Goal: Transaction & Acquisition: Obtain resource

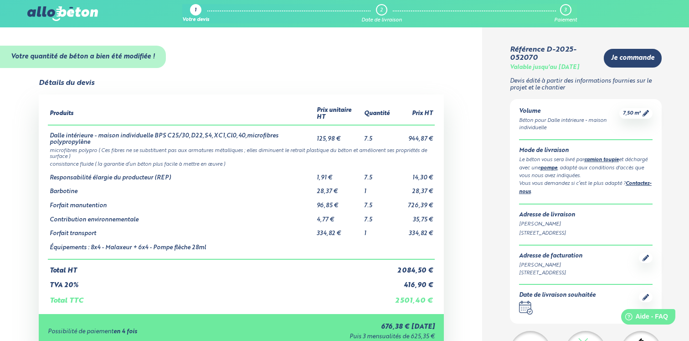
click at [187, 20] on div "Votre devis" at bounding box center [195, 20] width 27 height 6
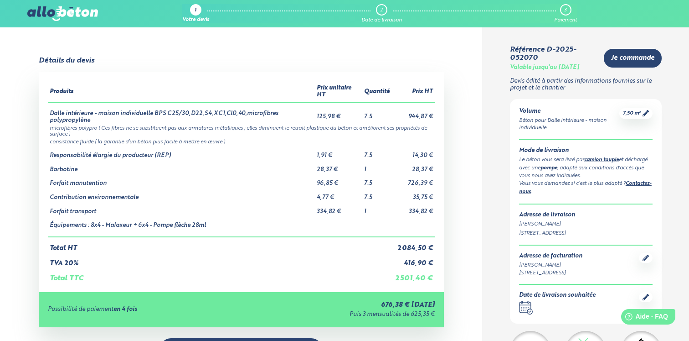
click at [67, 5] on div "1 Votre devis 2 Date de livraison 3 Paiement 09 72 55 12 83 Conseils et Appel G…" at bounding box center [344, 13] width 689 height 27
click at [63, 16] on img at bounding box center [62, 13] width 70 height 15
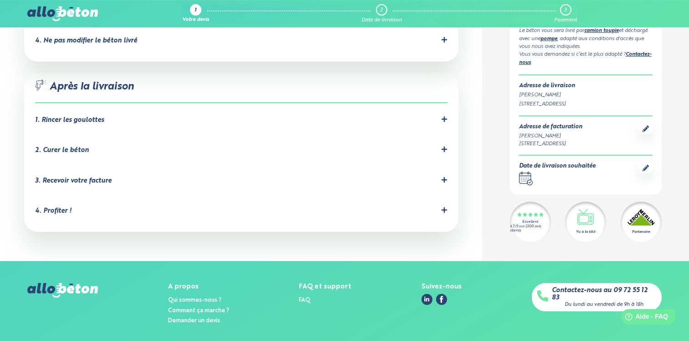
click at [65, 283] on img at bounding box center [62, 290] width 70 height 15
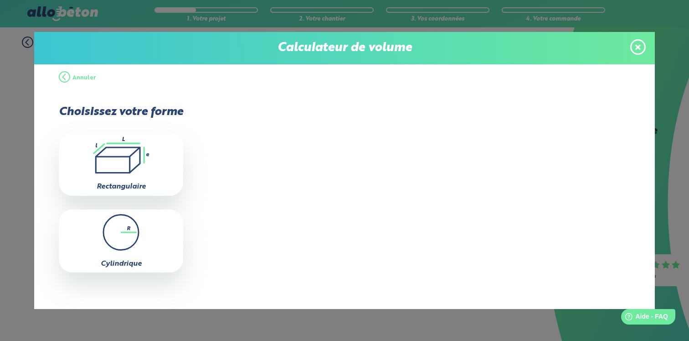
scroll to position [5, 0]
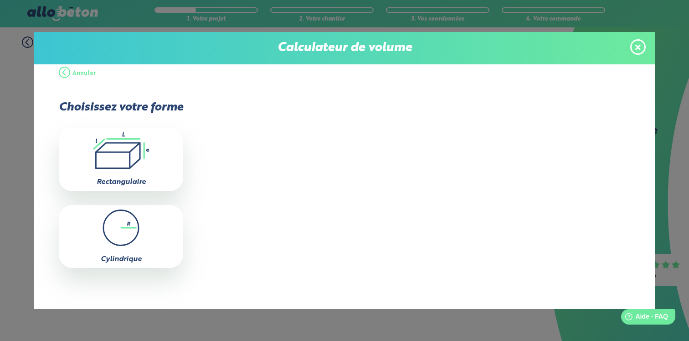
click at [124, 167] on icon ".icon-calc-rectanglea{fill:none;stroke-linecap:round;stroke-width:3px;stroke:#6…" at bounding box center [120, 150] width 115 height 36
type input "0"
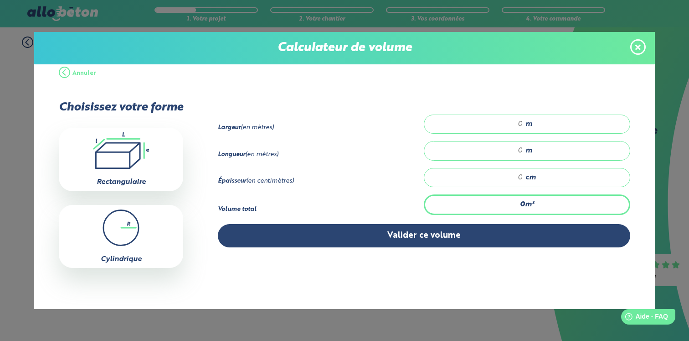
click at [513, 137] on div "Largeur (en mètres) m" at bounding box center [424, 127] width 413 height 26
click at [513, 125] on input "number" at bounding box center [479, 123] width 90 height 9
type input "7"
type input "10"
type input "0.7"
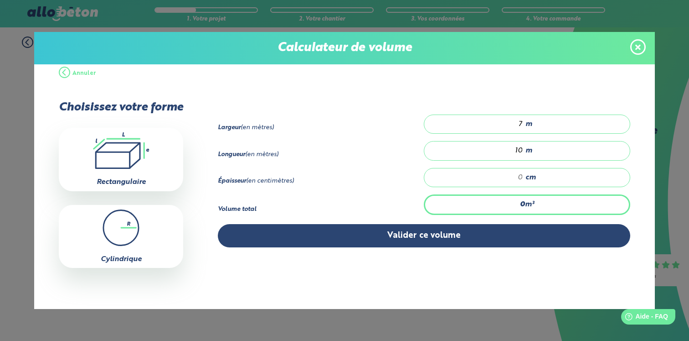
type input "1"
type input "7"
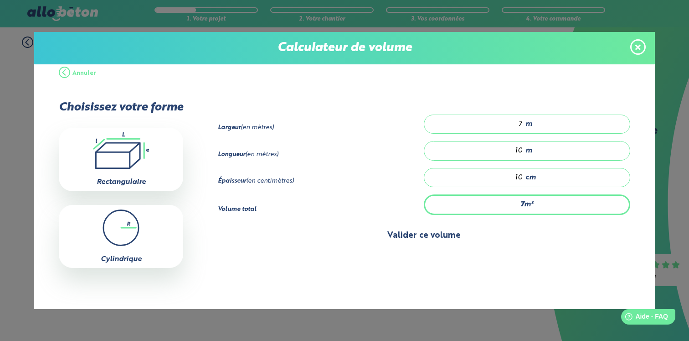
type input "10"
click at [423, 243] on button "Valider ce volume" at bounding box center [424, 235] width 413 height 23
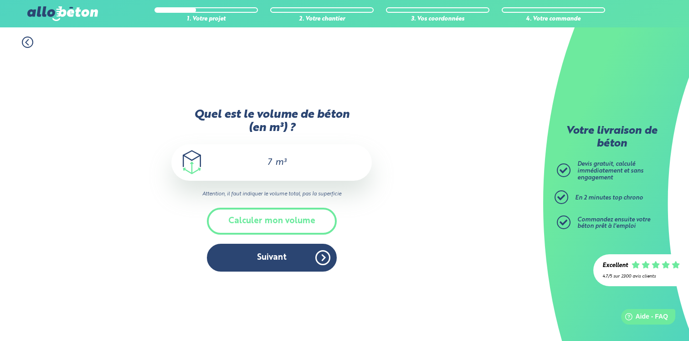
scroll to position [0, 0]
drag, startPoint x: 275, startPoint y: 166, endPoint x: 266, endPoint y: 163, distance: 9.7
click at [266, 163] on div "7 m³" at bounding box center [271, 162] width 201 height 36
click at [270, 161] on input "7" at bounding box center [266, 162] width 16 height 11
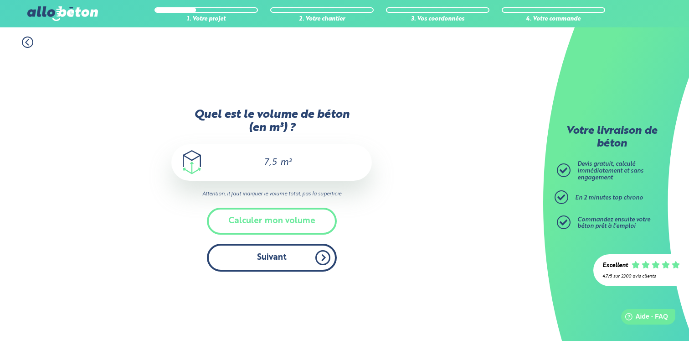
type input "7,5"
click at [291, 264] on button "Suivant" at bounding box center [272, 257] width 130 height 28
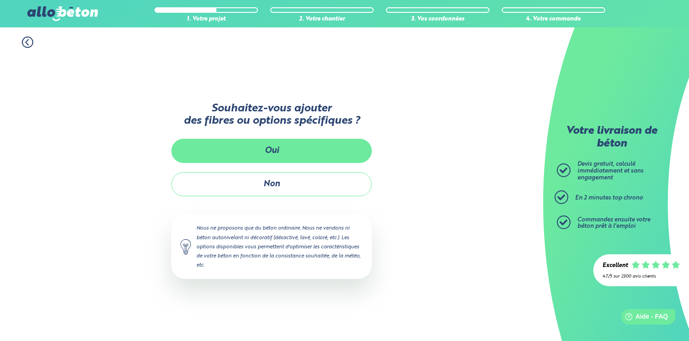
click at [264, 150] on button "Oui" at bounding box center [271, 151] width 201 height 24
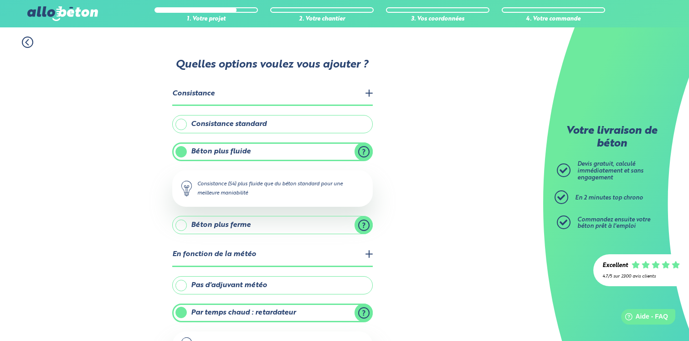
click at [227, 150] on label "Béton plus fluide" at bounding box center [272, 151] width 201 height 18
click at [0, 0] on input "Béton plus fluide" at bounding box center [0, 0] width 0 height 0
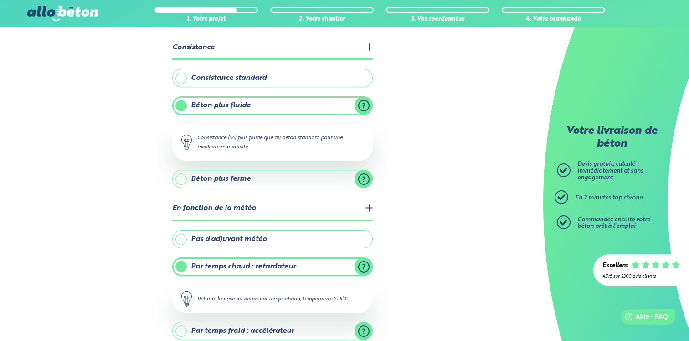
scroll to position [98, 0]
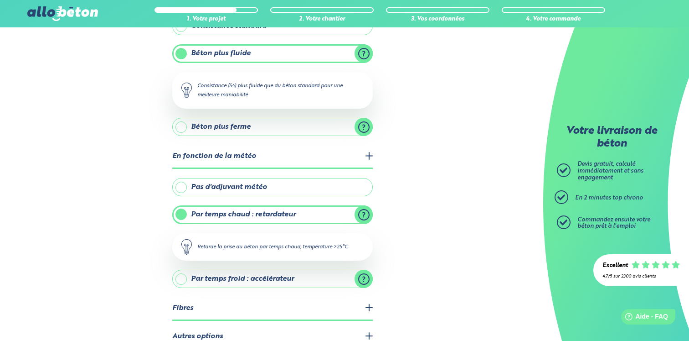
click at [188, 185] on label "Pas d'adjuvant météo" at bounding box center [272, 187] width 201 height 18
click at [0, 0] on input "Pas d'adjuvant météo" at bounding box center [0, 0] width 0 height 0
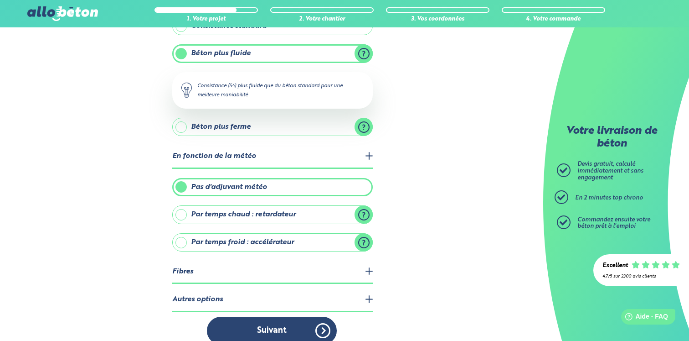
scroll to position [111, 0]
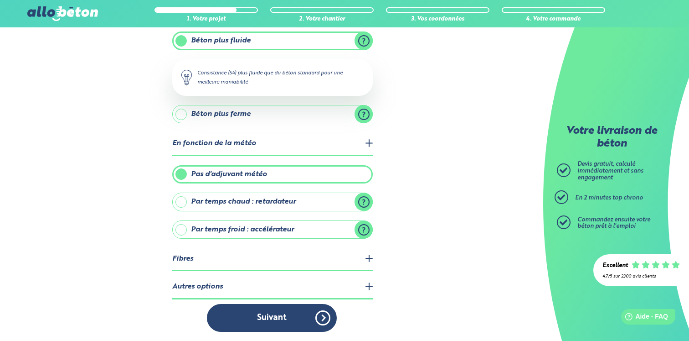
click at [362, 258] on legend "Fibres" at bounding box center [272, 259] width 201 height 23
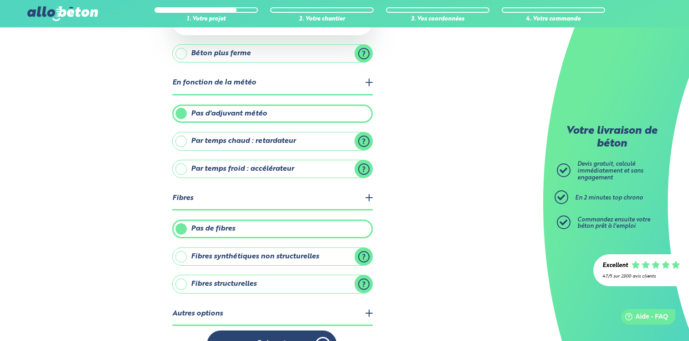
scroll to position [196, 0]
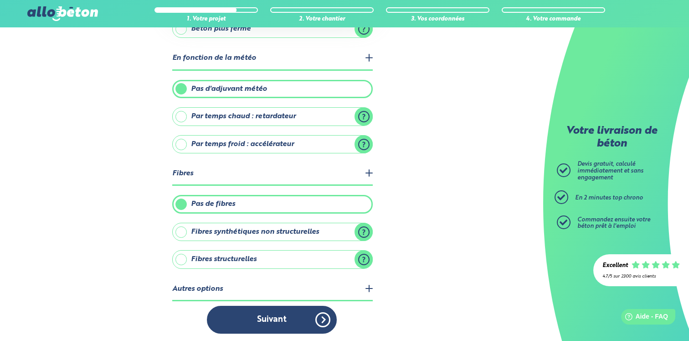
click at [367, 231] on label "Fibres synthétiques non structurelles" at bounding box center [272, 231] width 201 height 18
click at [0, 0] on input "Fibres synthétiques non structurelles" at bounding box center [0, 0] width 0 height 0
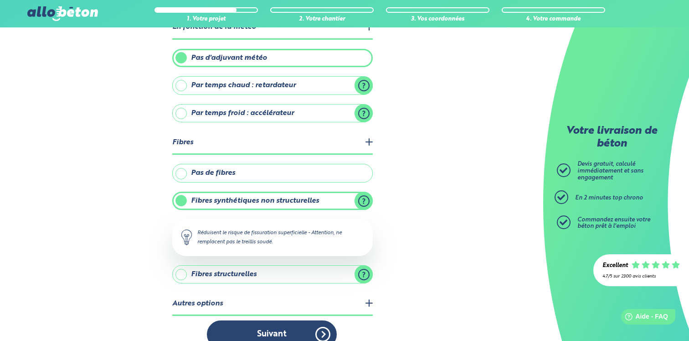
scroll to position [238, 0]
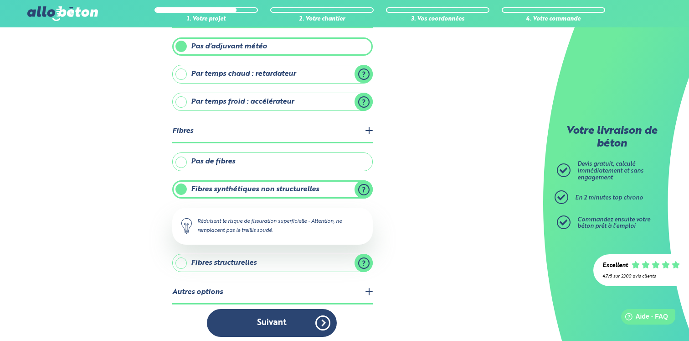
click at [369, 262] on label "Fibres structurelles" at bounding box center [272, 262] width 201 height 18
click at [0, 0] on input "Fibres structurelles" at bounding box center [0, 0] width 0 height 0
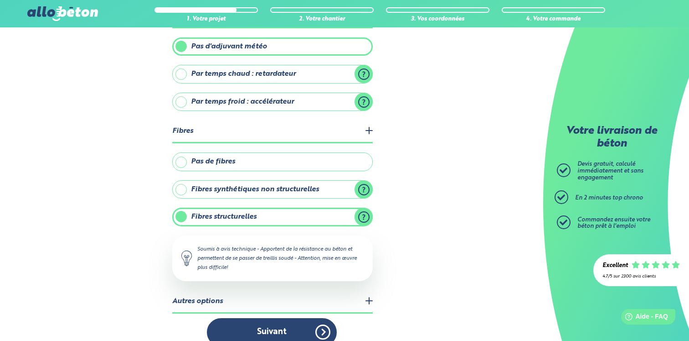
click at [176, 191] on label "Fibres synthétiques non structurelles" at bounding box center [272, 189] width 201 height 18
click at [0, 0] on input "Fibres synthétiques non structurelles" at bounding box center [0, 0] width 0 height 0
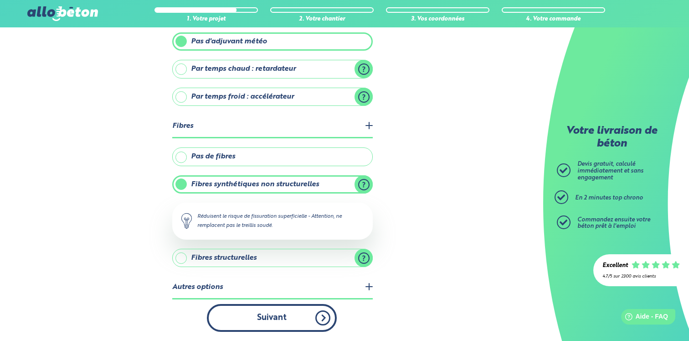
scroll to position [243, 0]
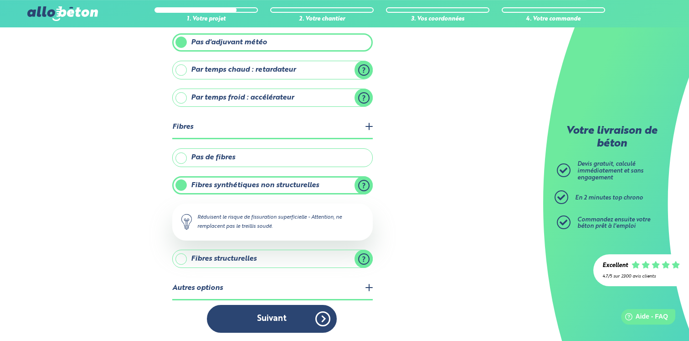
drag, startPoint x: 289, startPoint y: 313, endPoint x: 375, endPoint y: 287, distance: 90.4
click at [516, 289] on div "1. Votre projet 2. Votre chantier 3. Vos coordonnées 4. Votre commande Quelles …" at bounding box center [271, 63] width 543 height 557
drag, startPoint x: 377, startPoint y: 285, endPoint x: 372, endPoint y: 286, distance: 4.6
click at [377, 285] on div "1. Votre projet 2. Votre chantier 3. Vos coordonnées 4. Votre commande Quelles …" at bounding box center [271, 63] width 543 height 557
click at [369, 287] on legend "Autres options" at bounding box center [272, 288] width 201 height 23
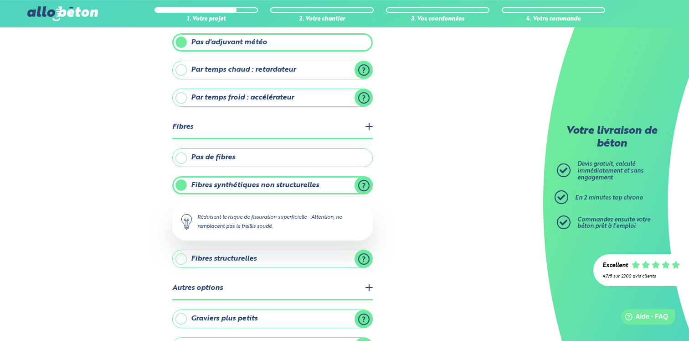
scroll to position [304, 0]
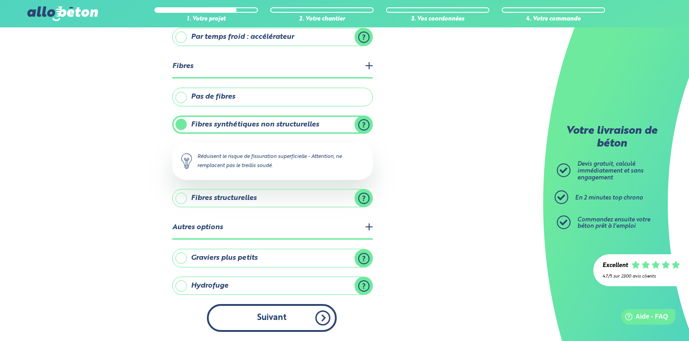
click at [279, 312] on button "Suivant" at bounding box center [272, 318] width 130 height 28
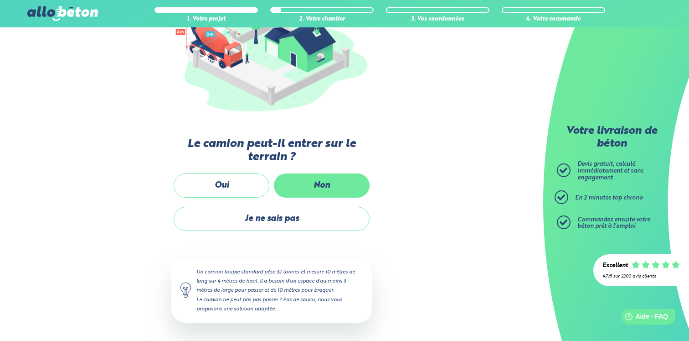
click at [309, 186] on label "Non" at bounding box center [322, 185] width 96 height 24
click at [0, 0] on input "Non" at bounding box center [0, 0] width 0 height 0
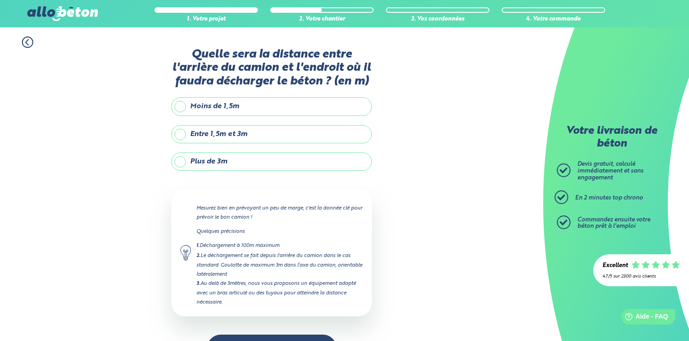
click at [183, 160] on label "Plus de 3m" at bounding box center [271, 161] width 201 height 18
click at [0, 0] on input "Plus de 3m" at bounding box center [0, 0] width 0 height 0
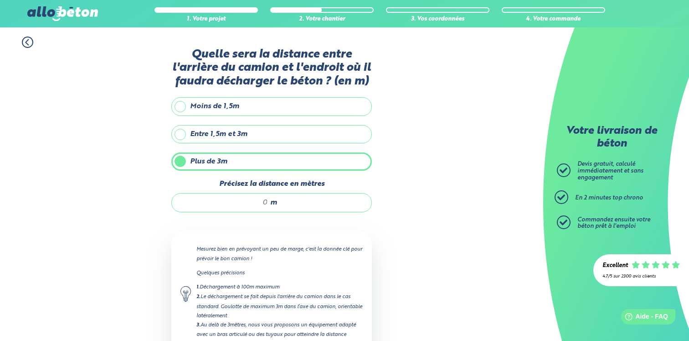
click at [255, 212] on div "m" at bounding box center [271, 202] width 201 height 19
click at [254, 204] on input "Précisez la distance en mètres" at bounding box center [224, 202] width 87 height 9
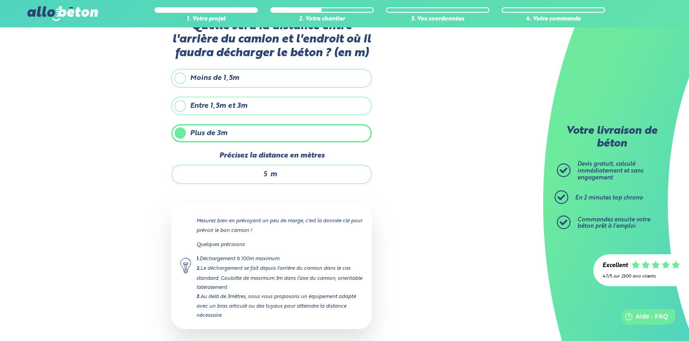
scroll to position [73, 0]
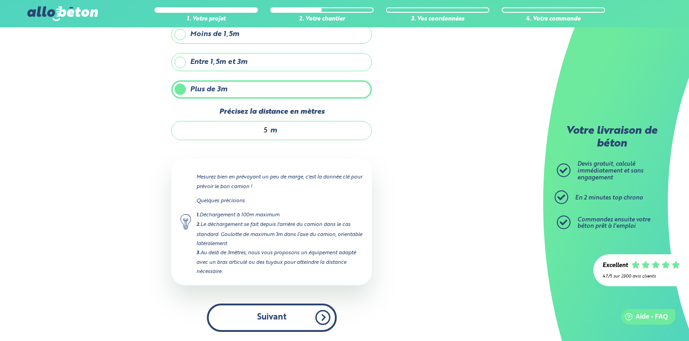
type input "5"
click at [279, 315] on button "Suivant" at bounding box center [272, 317] width 130 height 28
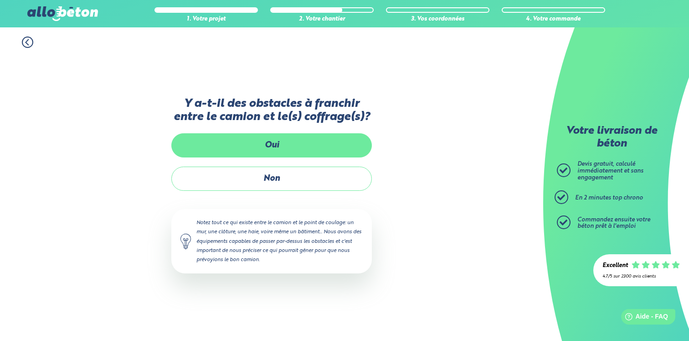
click at [254, 148] on label "Oui" at bounding box center [271, 145] width 201 height 24
click at [0, 0] on input "Oui" at bounding box center [0, 0] width 0 height 0
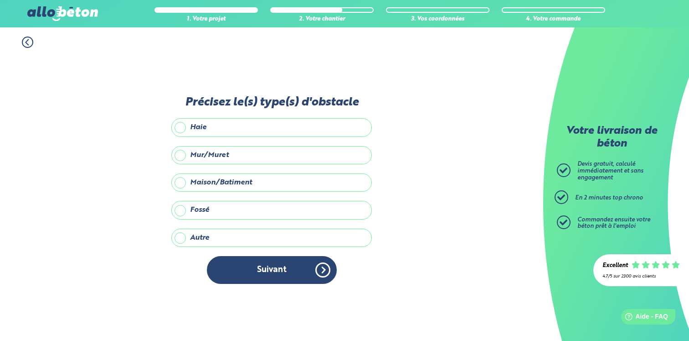
click at [195, 159] on label "Mur/Muret" at bounding box center [271, 155] width 201 height 18
click at [0, 0] on input "Mur/Muret" at bounding box center [0, 0] width 0 height 0
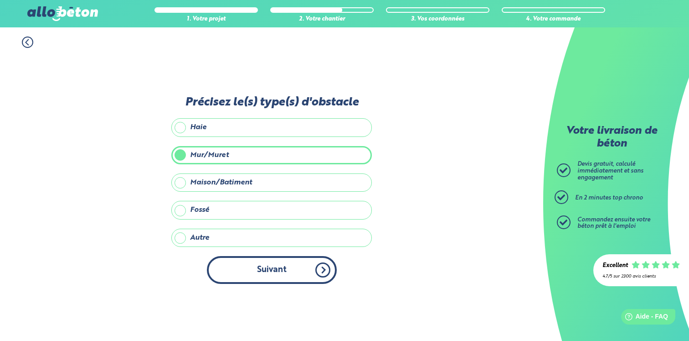
click at [262, 267] on button "Suivant" at bounding box center [272, 270] width 130 height 28
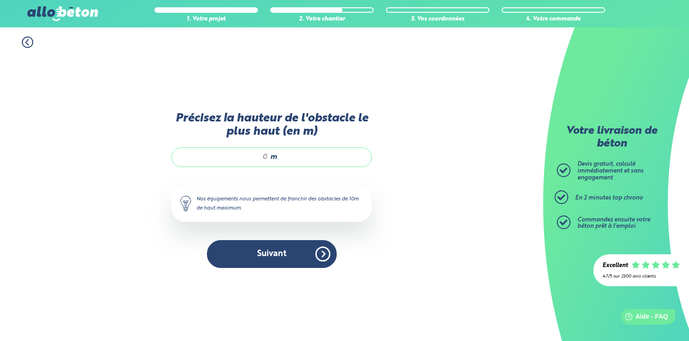
click at [242, 161] on input "Précisez la hauteur de l'obstacle le plus haut (en m)" at bounding box center [224, 156] width 87 height 9
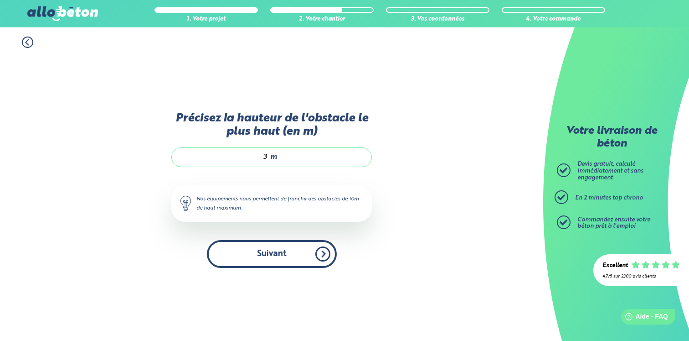
type input "3"
click at [280, 253] on button "Suivant" at bounding box center [272, 254] width 130 height 28
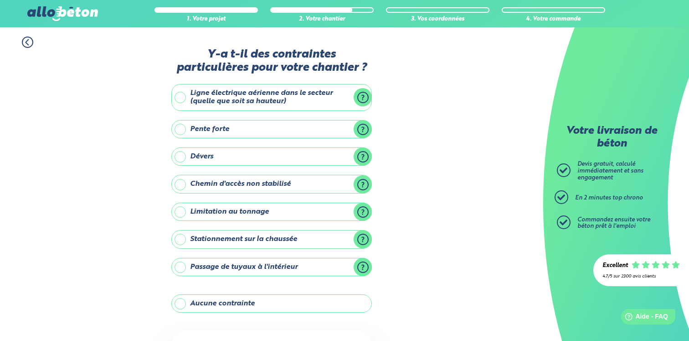
click at [245, 238] on label "Stationnement sur la chaussée" at bounding box center [271, 239] width 201 height 18
click at [0, 0] on input "Stationnement sur la chaussée" at bounding box center [0, 0] width 0 height 0
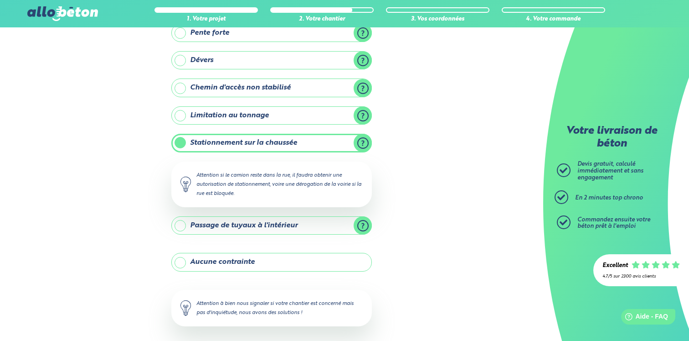
scroll to position [113, 0]
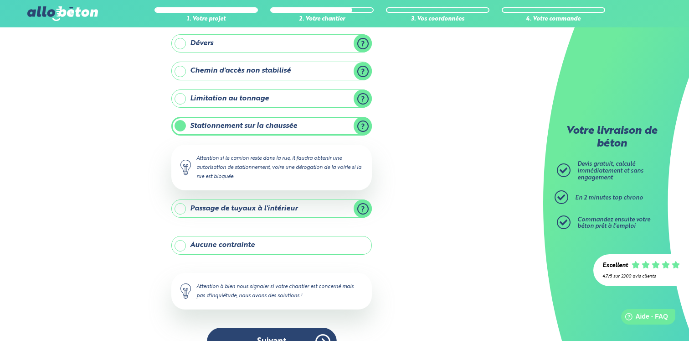
click at [356, 211] on label "Passage de tuyaux à l'intérieur" at bounding box center [271, 208] width 201 height 18
click at [0, 0] on input "Passage de tuyaux à l'intérieur" at bounding box center [0, 0] width 0 height 0
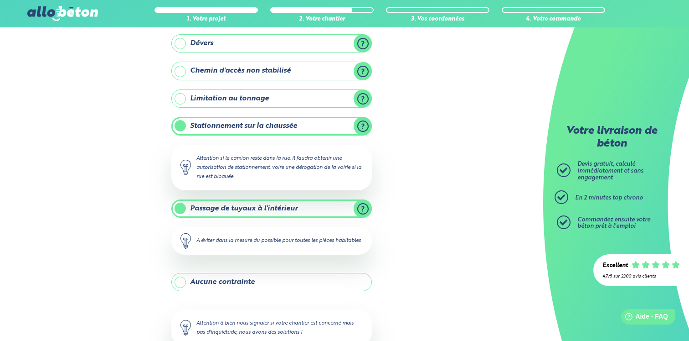
click at [401, 214] on div "1. Votre projet 2. Votre chantier 3. Vos coordonnées 4. Votre commande Y-a t-il…" at bounding box center [271, 157] width 543 height 486
drag, startPoint x: 71, startPoint y: 278, endPoint x: 106, endPoint y: 270, distance: 35.9
click at [73, 278] on div "1. Votre projet 2. Votre chantier 3. Vos coordonnées 4. Votre commande Y-a t-il…" at bounding box center [271, 157] width 543 height 486
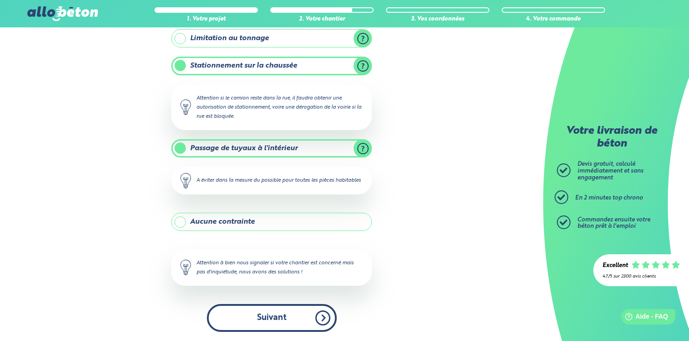
click at [251, 316] on button "Suivant" at bounding box center [272, 318] width 130 height 28
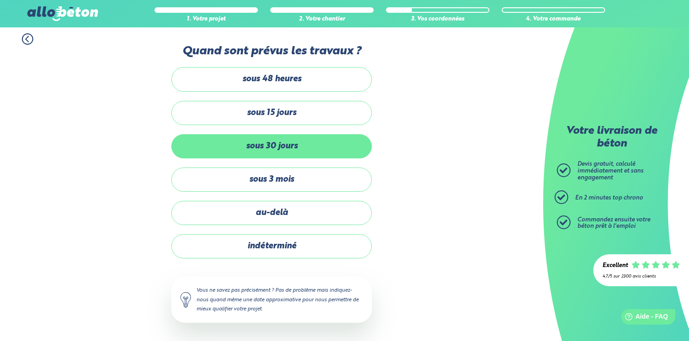
click at [256, 145] on label "sous 30 jours" at bounding box center [271, 146] width 201 height 24
click at [0, 0] on input "sous 30 jours" at bounding box center [0, 0] width 0 height 0
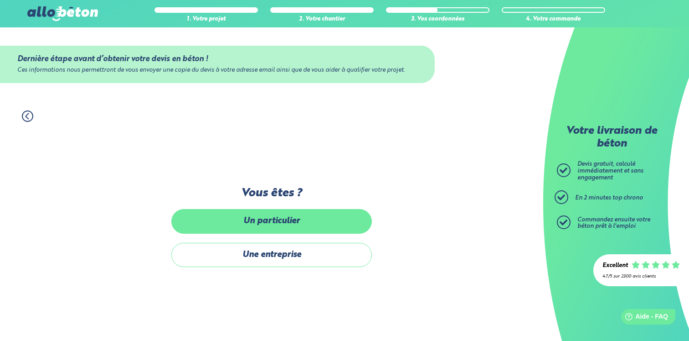
click at [260, 220] on label "Un particulier" at bounding box center [271, 221] width 201 height 24
click at [0, 0] on input "Un particulier" at bounding box center [0, 0] width 0 height 0
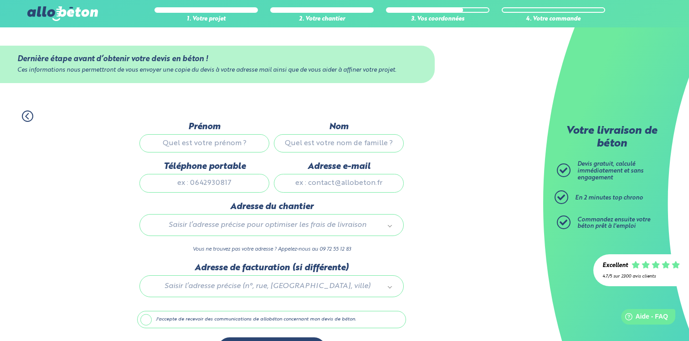
click at [188, 140] on input "Prénom" at bounding box center [205, 143] width 130 height 18
type input "Alexandre"
click at [317, 144] on input "Nom" at bounding box center [339, 143] width 130 height 18
type input "Jonas"
click at [227, 192] on input "Téléphone portable" at bounding box center [205, 183] width 130 height 18
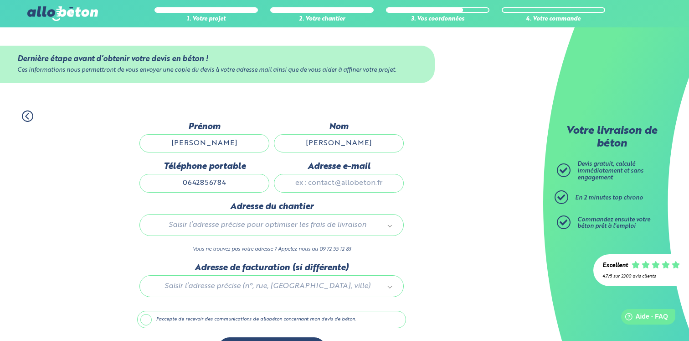
scroll to position [0, 0]
type input "0642856784"
click at [313, 181] on input "Adresse e-mail" at bounding box center [339, 182] width 130 height 18
type input "alexjonas@me.com"
click at [246, 230] on body "09 72 55 12 83 Conseils et Appel Gratuits nos produits le béton prêt à l'emploi…" at bounding box center [344, 184] width 689 height 369
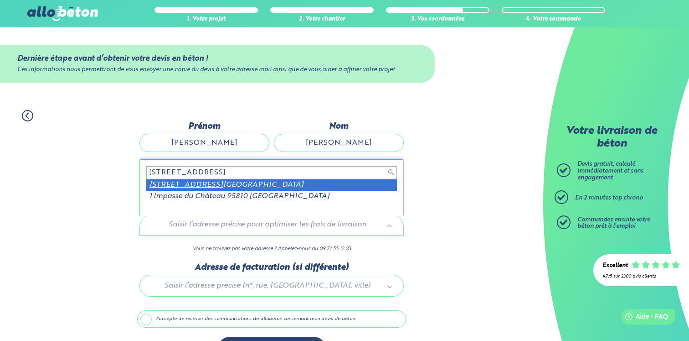
type input "1 rue du chateau 95810"
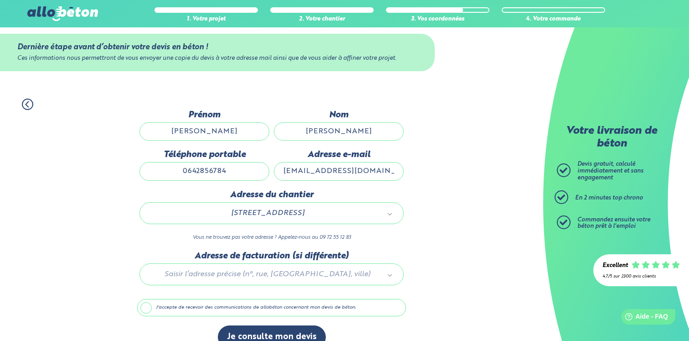
scroll to position [33, 0]
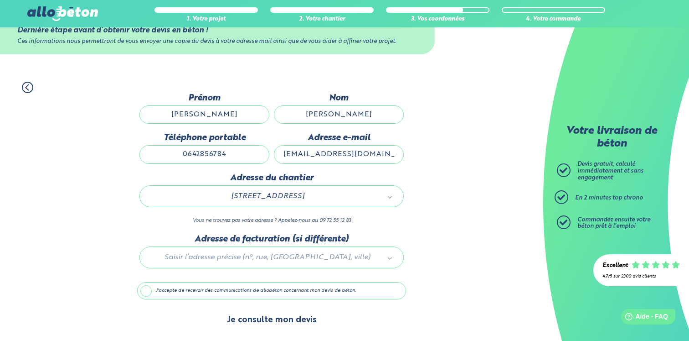
click at [280, 317] on button "Je consulte mon devis" at bounding box center [272, 319] width 108 height 23
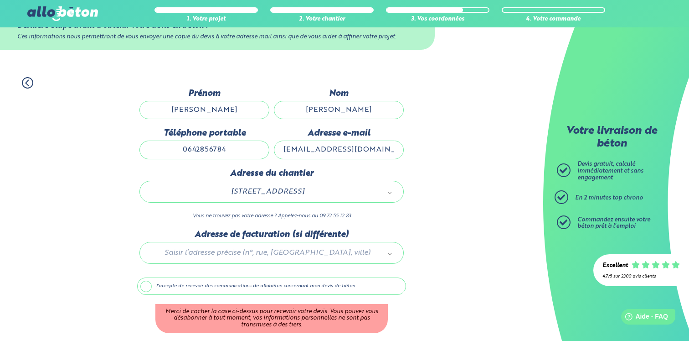
scroll to position [72, 0]
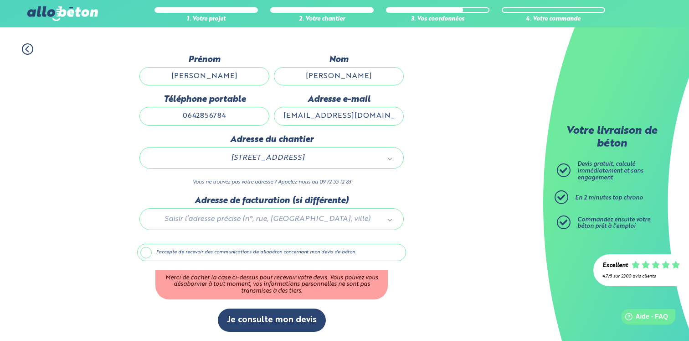
click at [159, 251] on label "J'accepte de recevoir des communications de allobéton concernant mon devis de b…" at bounding box center [271, 251] width 269 height 17
click at [142, 254] on label "J'accepte de recevoir des communications de allobéton concernant mon devis de b…" at bounding box center [271, 251] width 269 height 17
click at [0, 0] on input "J'accepte de recevoir des communications de allobéton concernant mon devis de b…" at bounding box center [0, 0] width 0 height 0
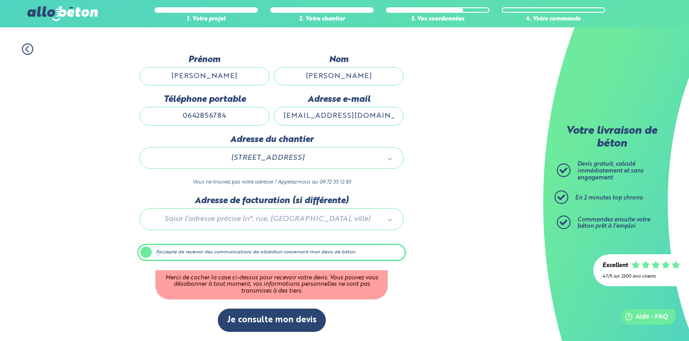
scroll to position [33, 0]
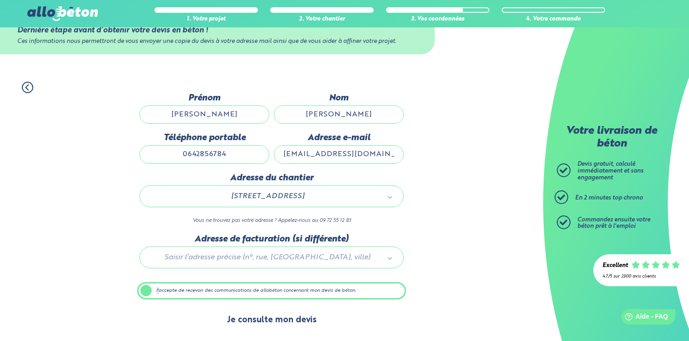
click at [274, 315] on button "Je consulte mon devis" at bounding box center [272, 319] width 108 height 23
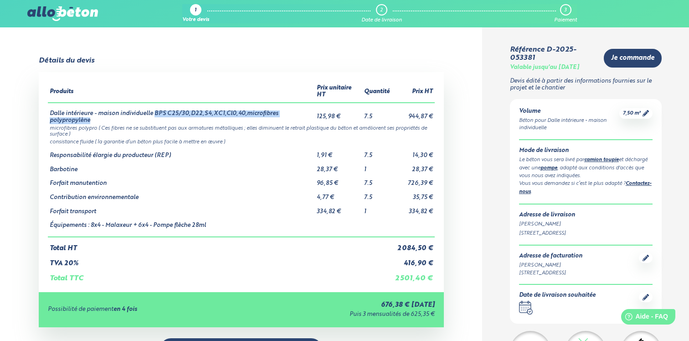
drag, startPoint x: 156, startPoint y: 106, endPoint x: 277, endPoint y: 114, distance: 121.5
click at [277, 114] on td "Dalle intérieure - maison individuelle BPS C25/30,D22,S4,XC1,Cl0,40,microfibres…" at bounding box center [181, 113] width 267 height 21
click at [180, 107] on td "Dalle intérieure - maison individuelle BPS C25/30,D22,S4,XC1,Cl0,40,microfibres…" at bounding box center [181, 113] width 267 height 21
drag, startPoint x: 158, startPoint y: 107, endPoint x: 206, endPoint y: 107, distance: 47.9
click at [206, 107] on td "Dalle intérieure - maison individuelle BPS C25/30,D22,S4,XC1,Cl0,40,microfibres…" at bounding box center [181, 113] width 267 height 21
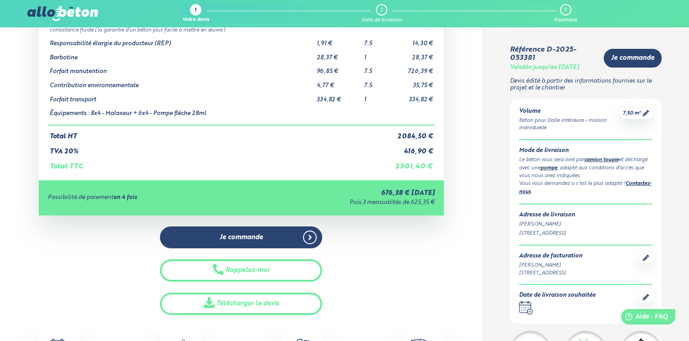
scroll to position [119, 0]
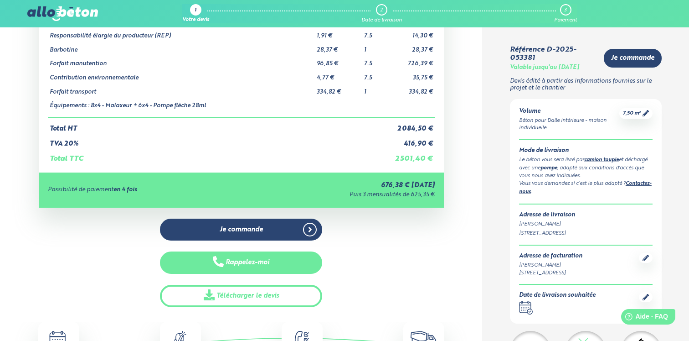
click at [253, 260] on button "Rappelez-moi" at bounding box center [241, 262] width 162 height 22
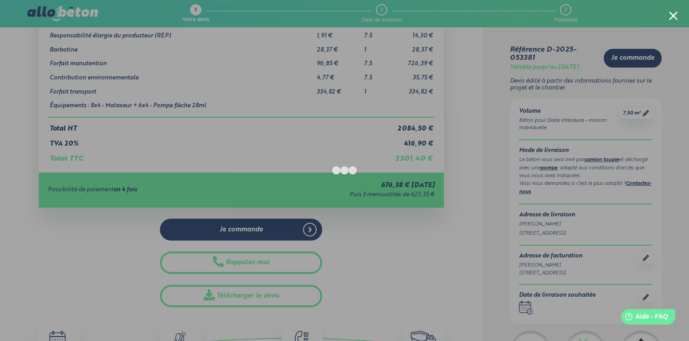
click at [301, 13] on div at bounding box center [344, 170] width 689 height 341
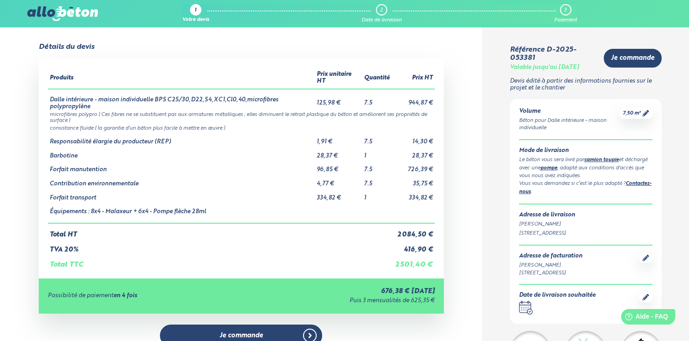
scroll to position [6, 0]
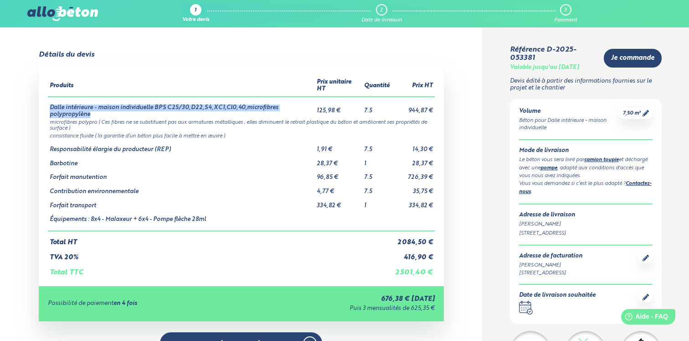
drag, startPoint x: 51, startPoint y: 100, endPoint x: 101, endPoint y: 111, distance: 51.4
click at [101, 111] on td "Dalle intérieure - maison individuelle BPS C25/30,D22,S4,XC1,Cl0,40,microfibres…" at bounding box center [181, 107] width 267 height 21
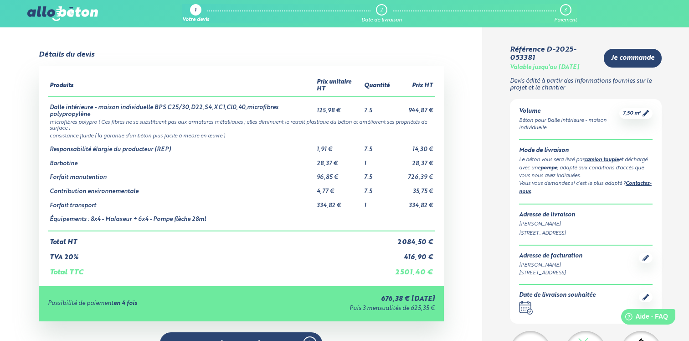
click at [49, 102] on td "Dalle intérieure - maison individuelle BPS C25/30,D22,S4,XC1,Cl0,40,microfibres…" at bounding box center [181, 107] width 267 height 21
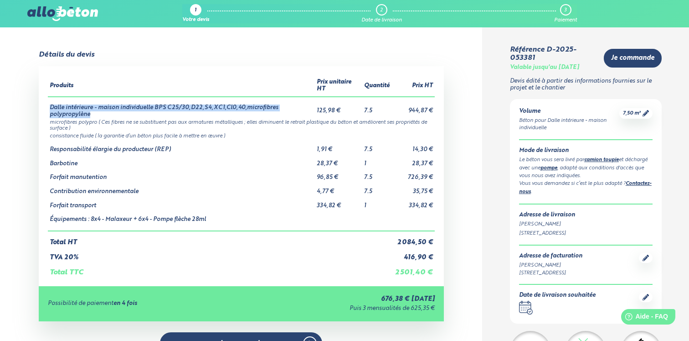
drag, startPoint x: 50, startPoint y: 101, endPoint x: 102, endPoint y: 110, distance: 53.2
click at [102, 110] on td "Dalle intérieure - maison individuelle BPS C25/30,D22,S4,XC1,Cl0,40,microfibres…" at bounding box center [181, 107] width 267 height 21
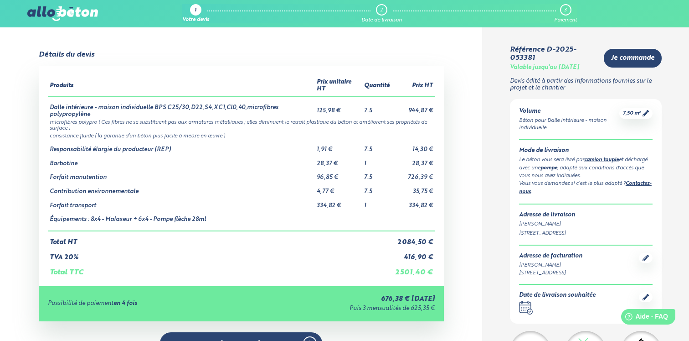
click at [48, 98] on td "Dalle intérieure - maison individuelle BPS C25/30,D22,S4,XC1,Cl0,40,microfibres…" at bounding box center [181, 107] width 267 height 21
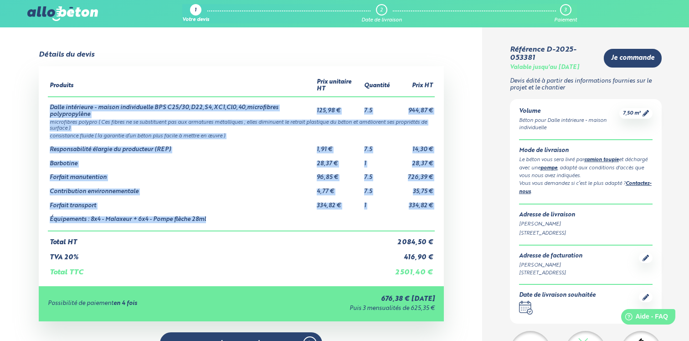
drag, startPoint x: 51, startPoint y: 100, endPoint x: 227, endPoint y: 215, distance: 210.5
click at [227, 215] on tbody "Dalle intérieure - maison individuelle BPS C25/30,D22,S4,XC1,Cl0,40,microfibres…" at bounding box center [241, 164] width 387 height 134
click at [227, 215] on td "Équipements : 8x4 - Malaxeur + 6x4 - Pompe flèche 28ml" at bounding box center [181, 220] width 267 height 22
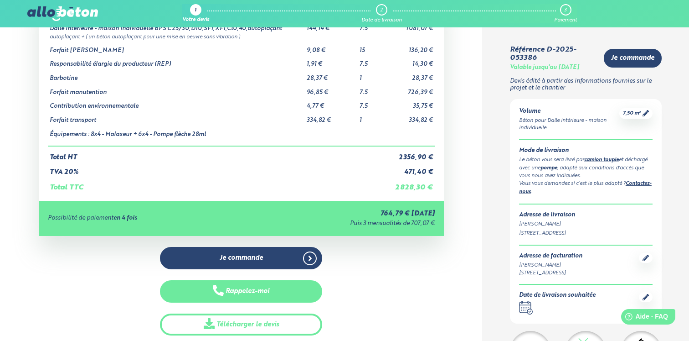
scroll to position [114, 0]
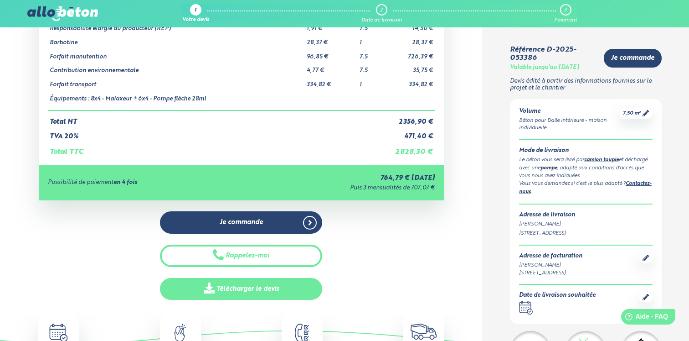
click at [247, 299] on link "Télécharger le devis" at bounding box center [241, 289] width 162 height 22
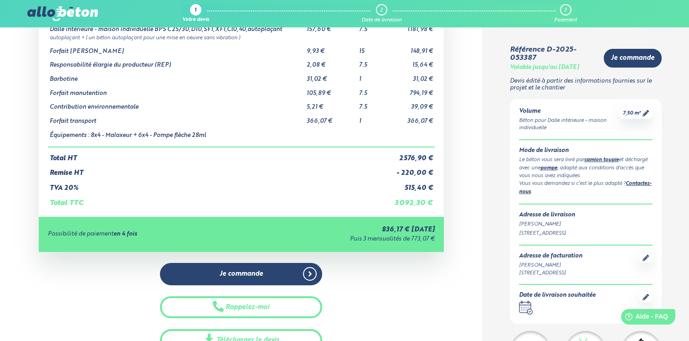
scroll to position [113, 0]
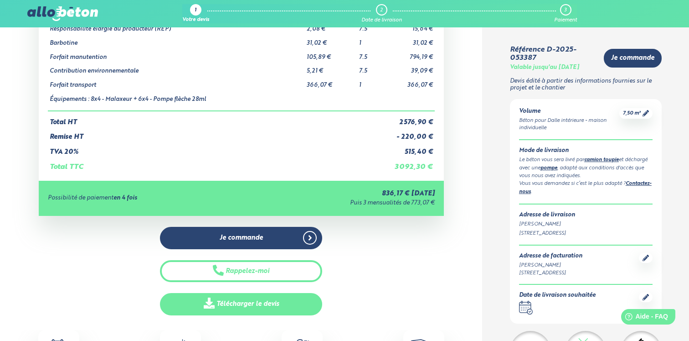
click at [266, 300] on link "Télécharger le devis" at bounding box center [241, 304] width 162 height 22
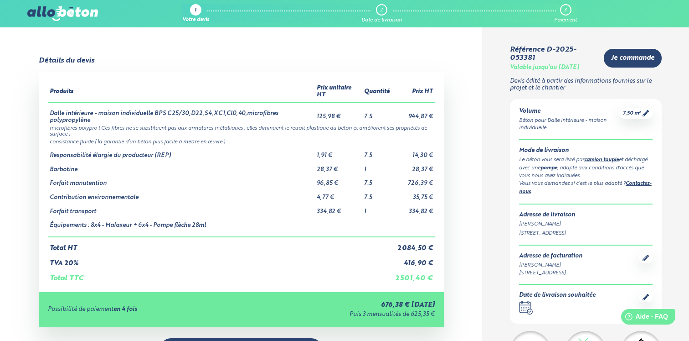
click at [71, 10] on img at bounding box center [62, 13] width 70 height 15
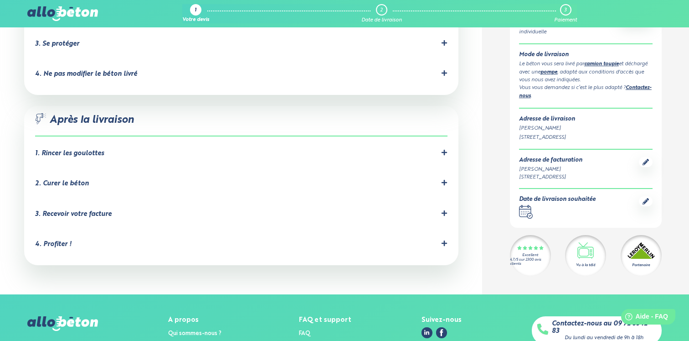
scroll to position [969, 0]
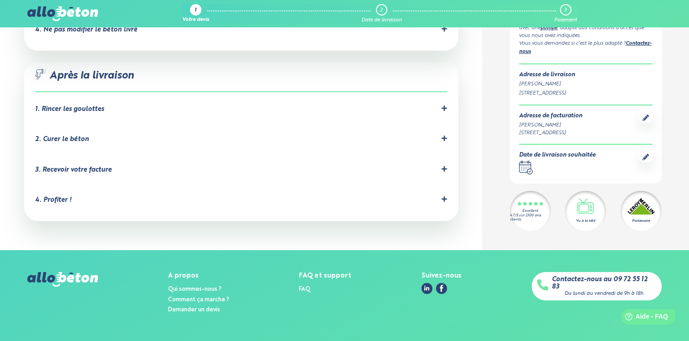
click at [53, 272] on img at bounding box center [62, 279] width 70 height 15
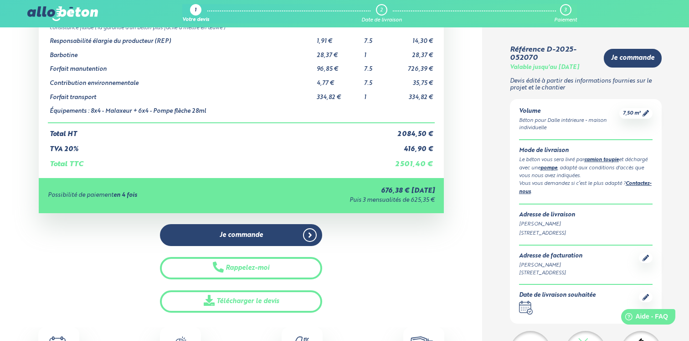
scroll to position [258, 0]
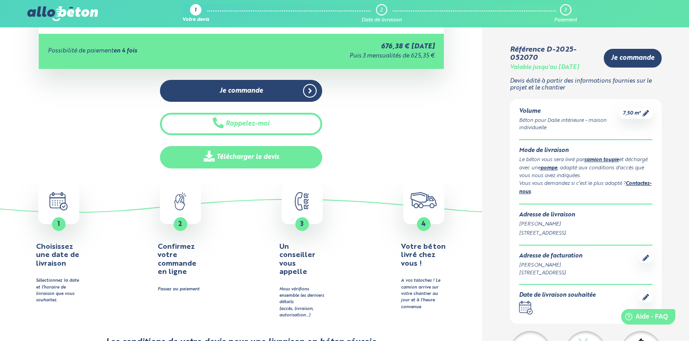
click at [231, 151] on link "Télécharger le devis" at bounding box center [241, 157] width 162 height 22
